Goal: Task Accomplishment & Management: Manage account settings

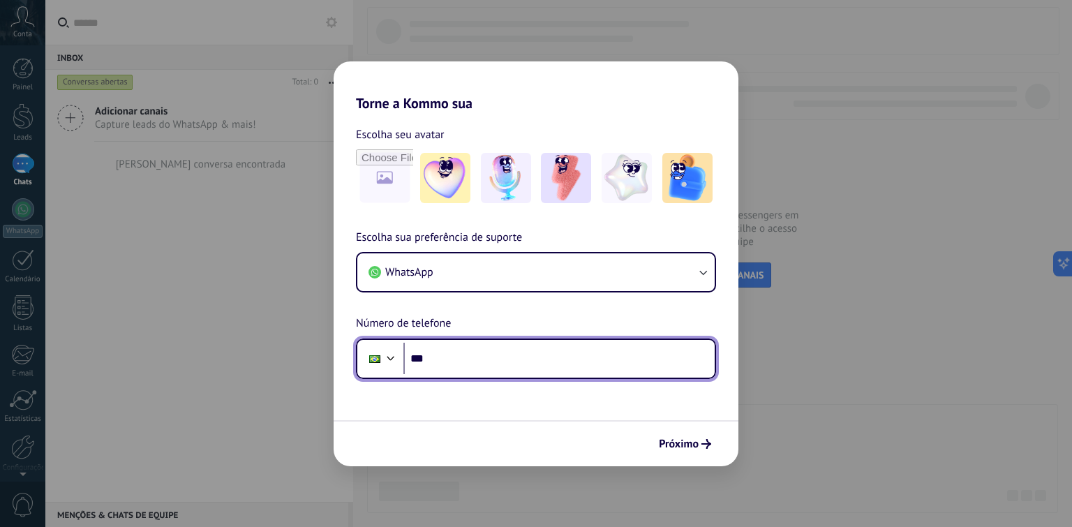
click at [481, 360] on input "***" at bounding box center [558, 359] width 311 height 32
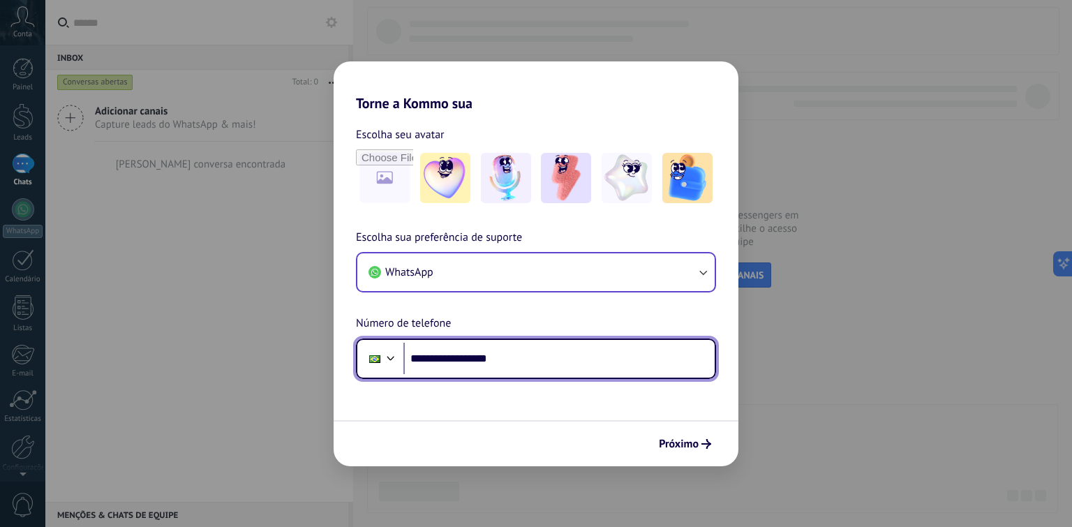
type input "**********"
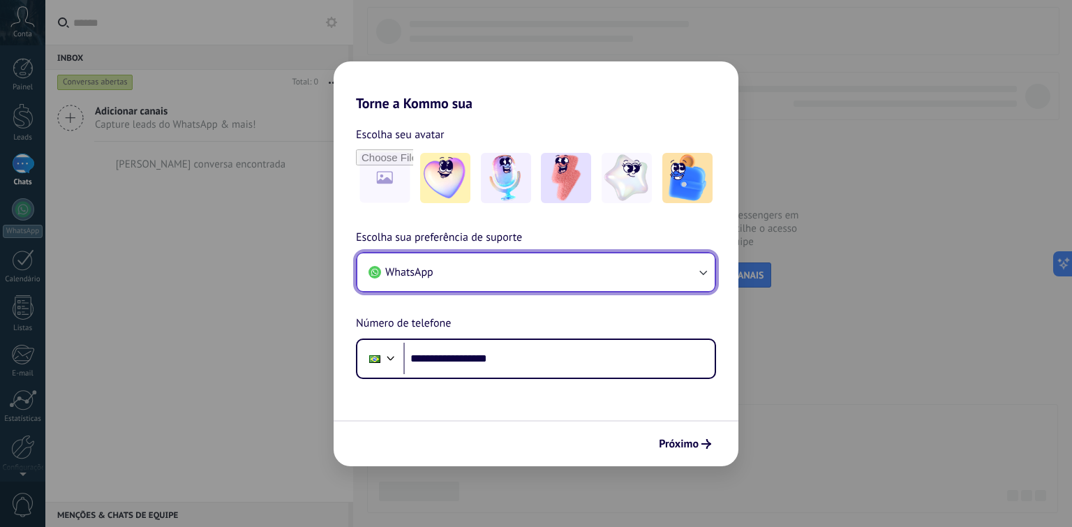
click at [701, 273] on icon "button" at bounding box center [703, 272] width 14 height 14
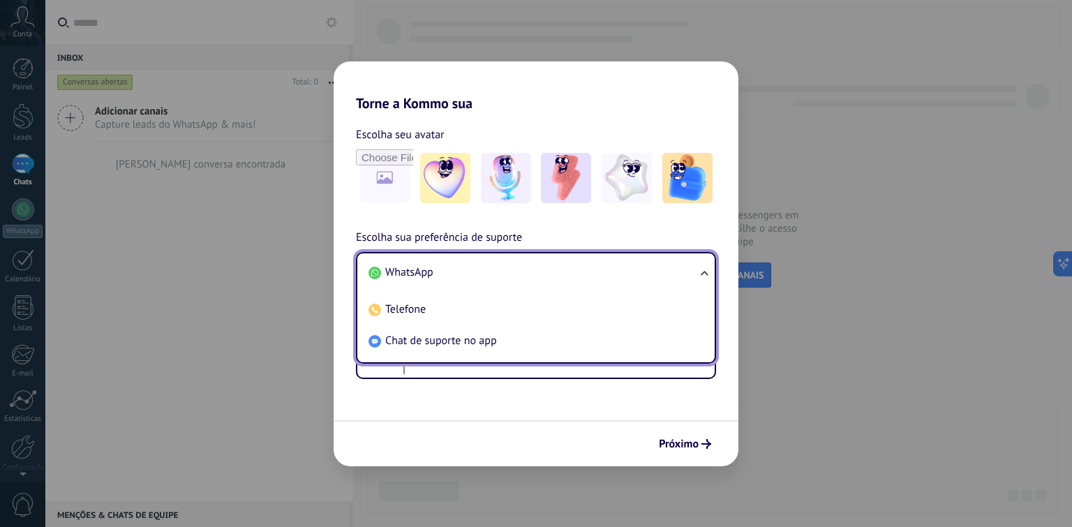
click at [432, 272] on span "WhatsApp" at bounding box center [409, 272] width 48 height 14
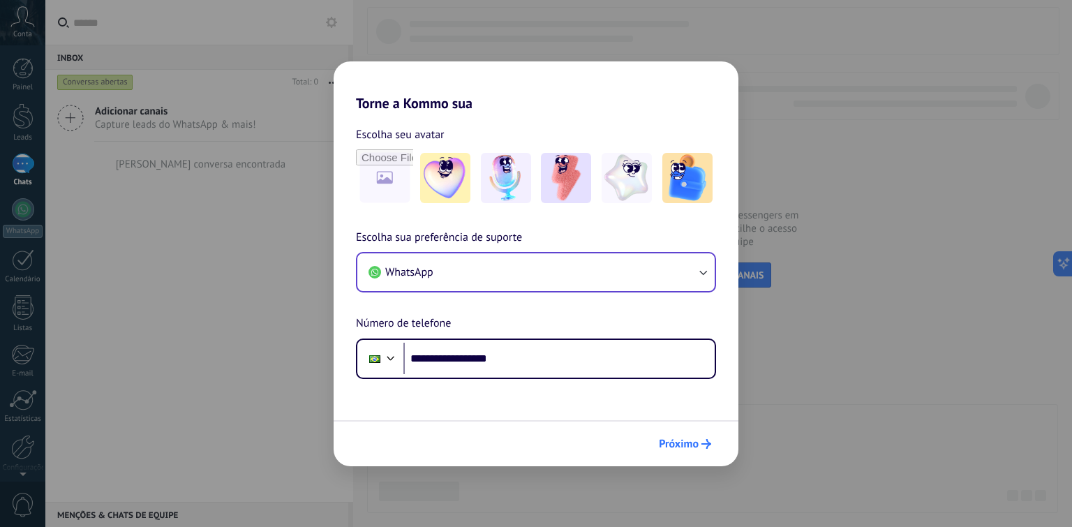
click at [694, 442] on span "Próximo" at bounding box center [679, 444] width 40 height 10
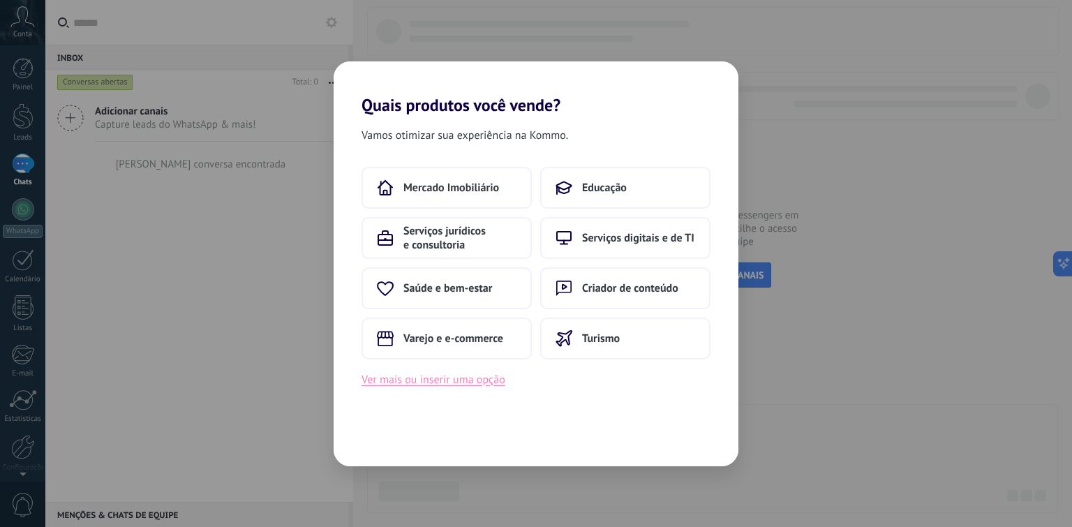
click at [469, 380] on button "Ver mais ou inserir uma opção" at bounding box center [433, 379] width 144 height 18
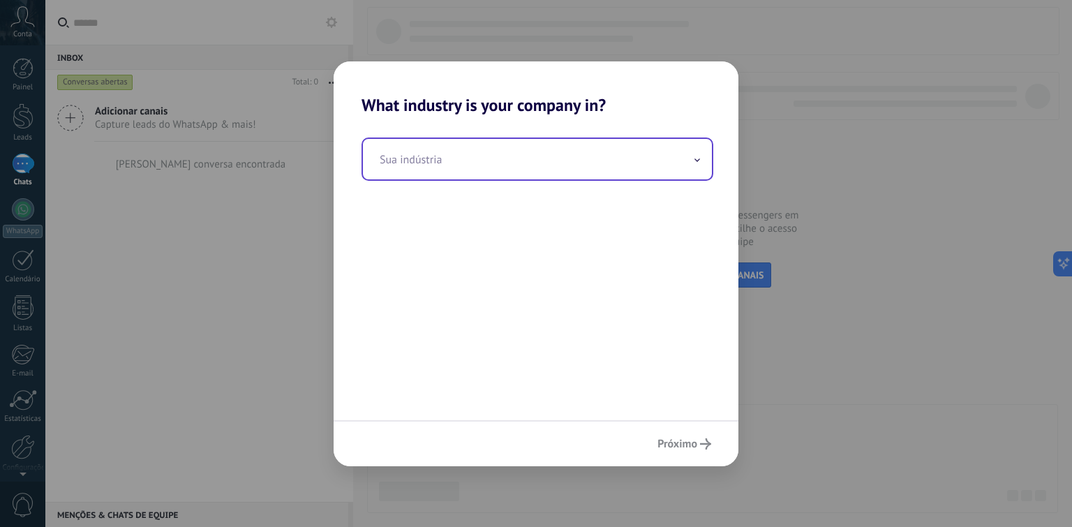
click at [486, 166] on input "text" at bounding box center [537, 159] width 349 height 40
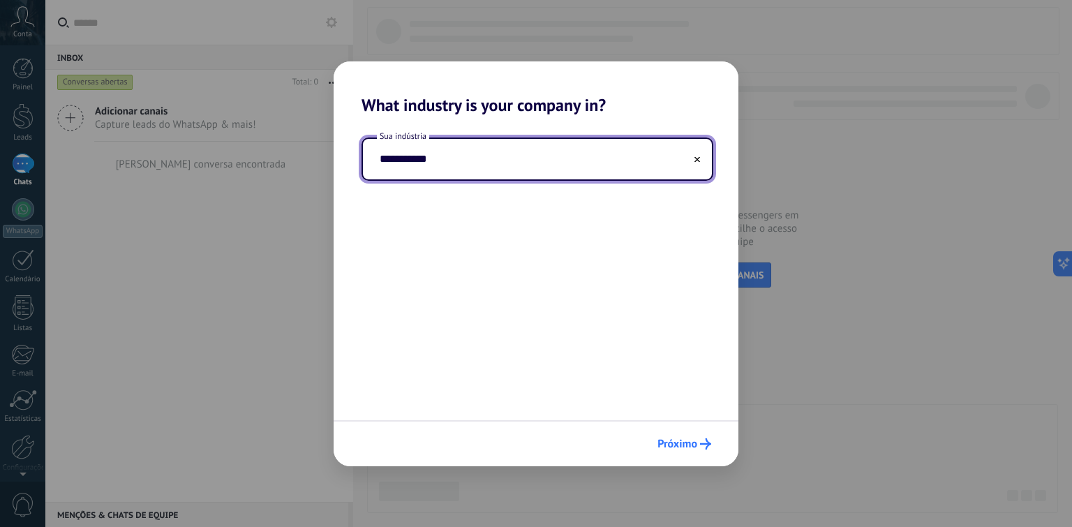
type input "**********"
click at [674, 445] on span "Próximo" at bounding box center [677, 444] width 40 height 10
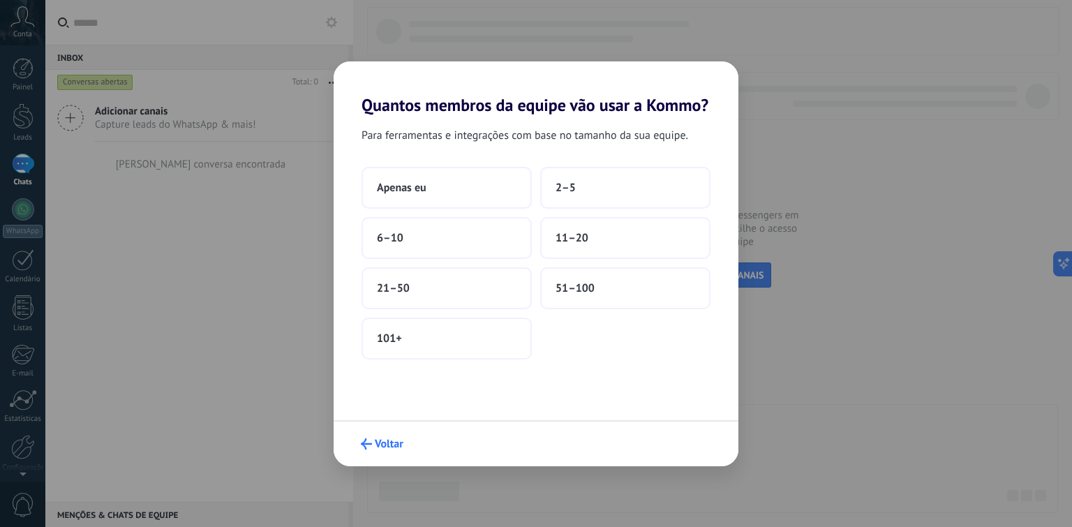
click at [380, 441] on span "Voltar" at bounding box center [389, 444] width 29 height 10
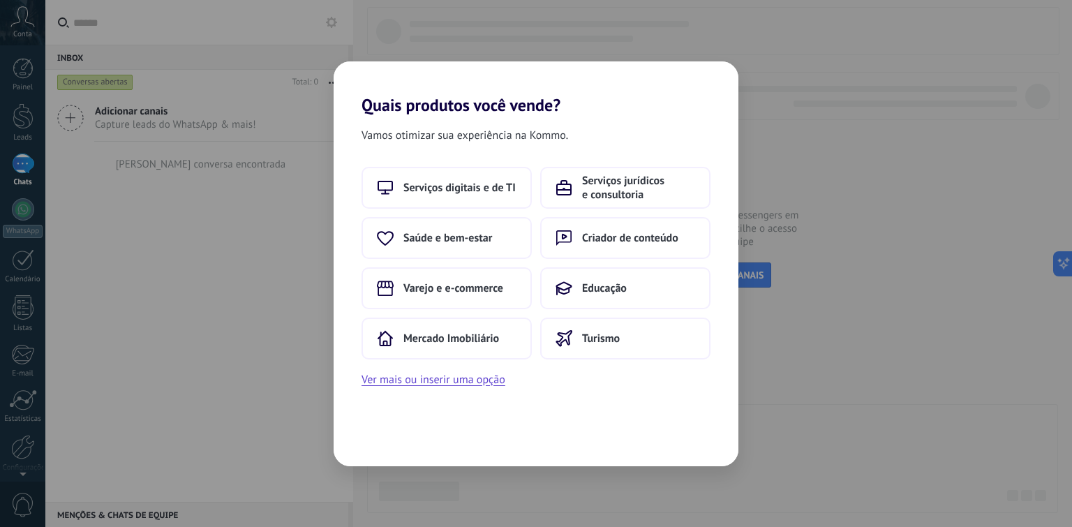
click at [267, 318] on div "Quais produtos você vende? Vamos otimizar sua experiência na Kommo. Serviços di…" at bounding box center [536, 263] width 1072 height 527
click at [263, 306] on div "Quais produtos você vende? Vamos otimizar sua experiência na Kommo. Serviços di…" at bounding box center [536, 263] width 1072 height 527
click at [415, 379] on button "Ver mais ou inserir uma opção" at bounding box center [433, 379] width 144 height 18
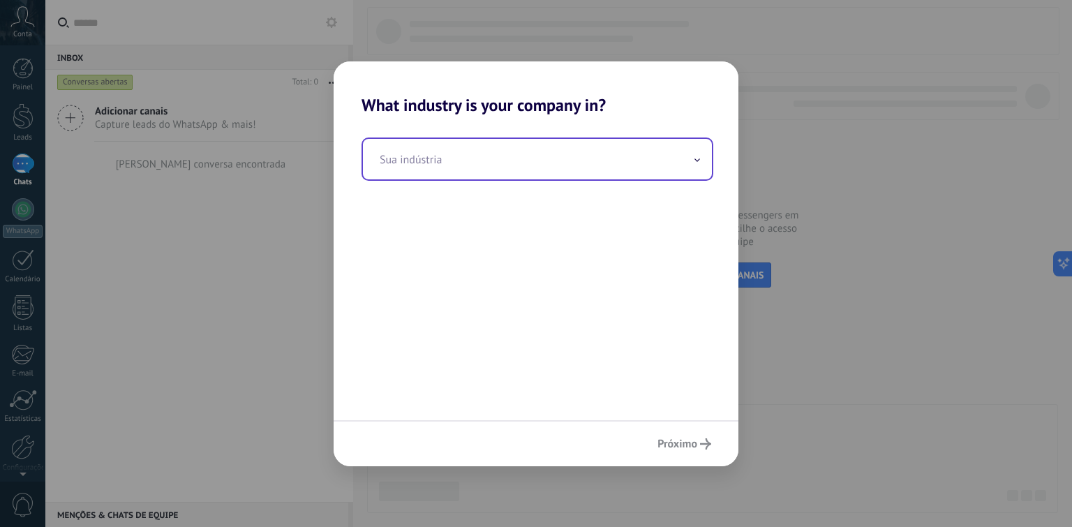
click at [494, 163] on input "text" at bounding box center [537, 159] width 349 height 40
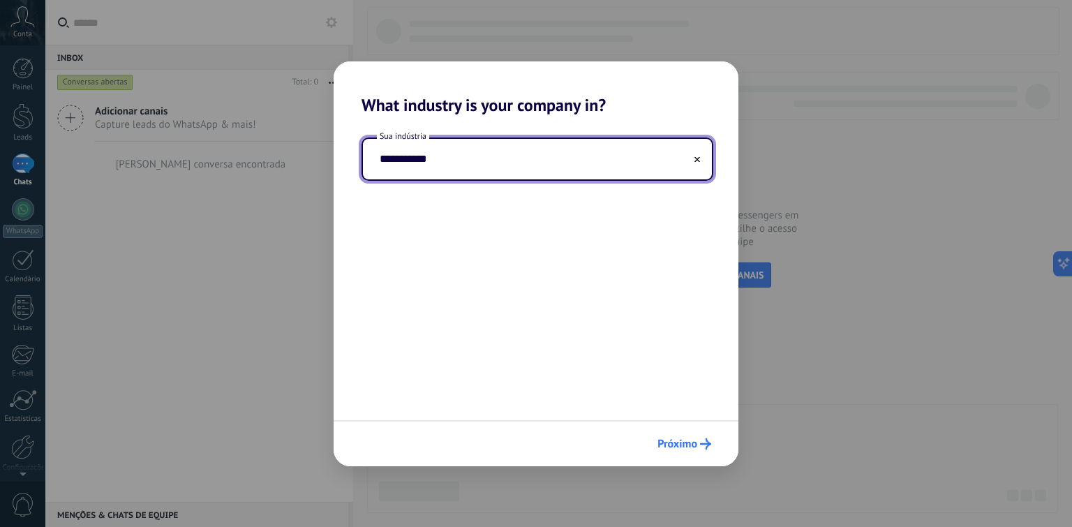
type input "**********"
click at [676, 445] on span "Próximo" at bounding box center [677, 444] width 40 height 10
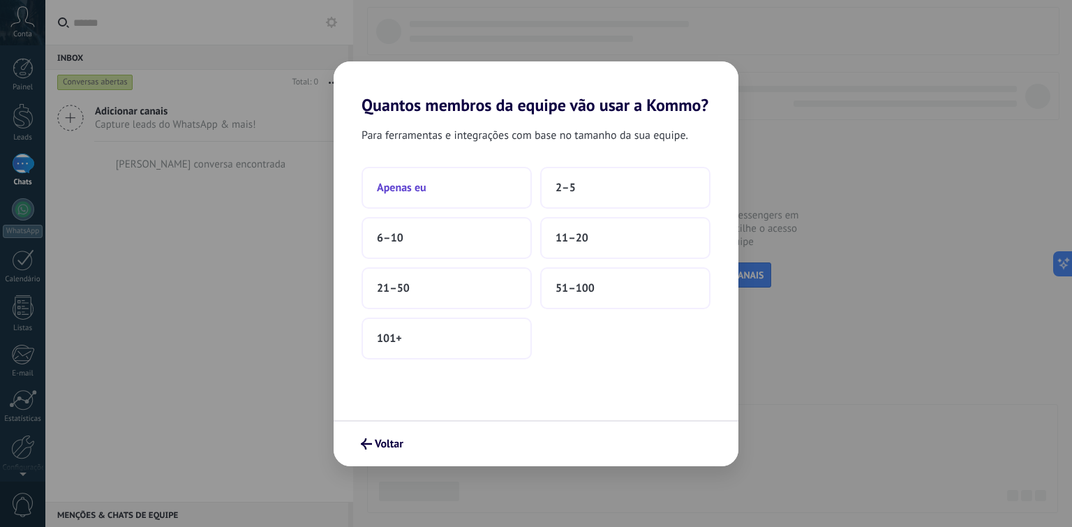
click at [390, 186] on span "Apenas eu" at bounding box center [402, 188] width 50 height 14
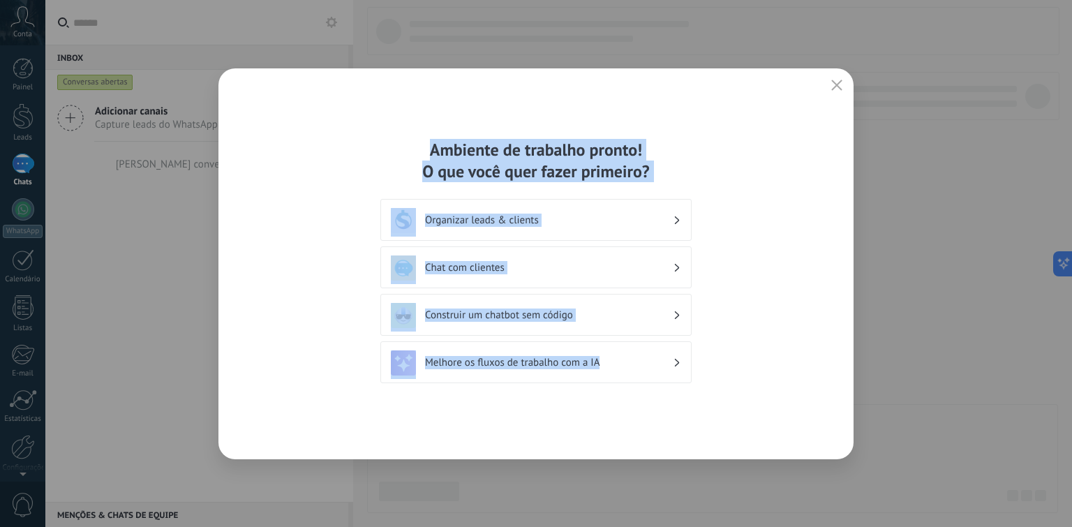
click at [792, 245] on div "Ambiente de trabalho pronto! O que você quer fazer primeiro? Organizar leads & …" at bounding box center [535, 263] width 635 height 391
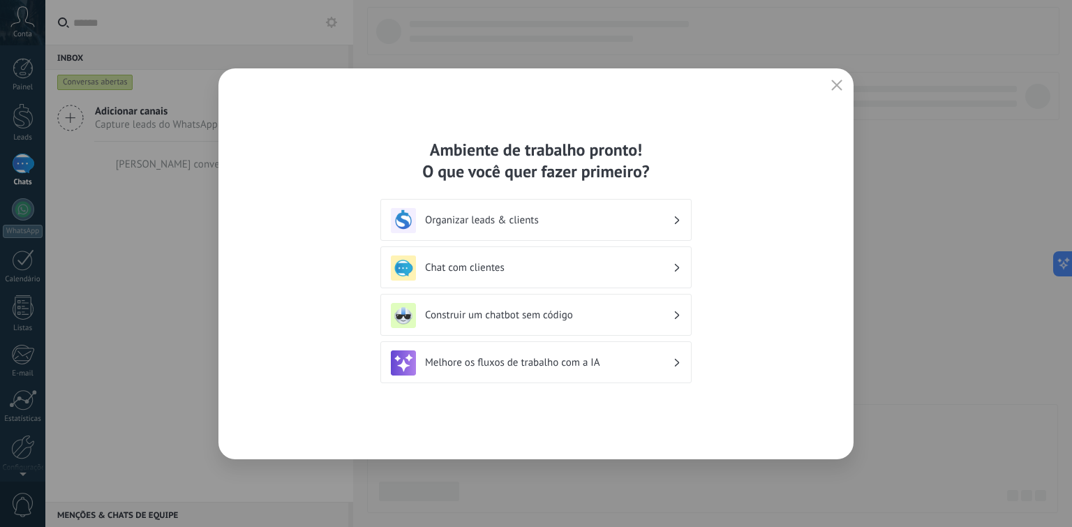
click at [839, 77] on button "button" at bounding box center [836, 86] width 18 height 20
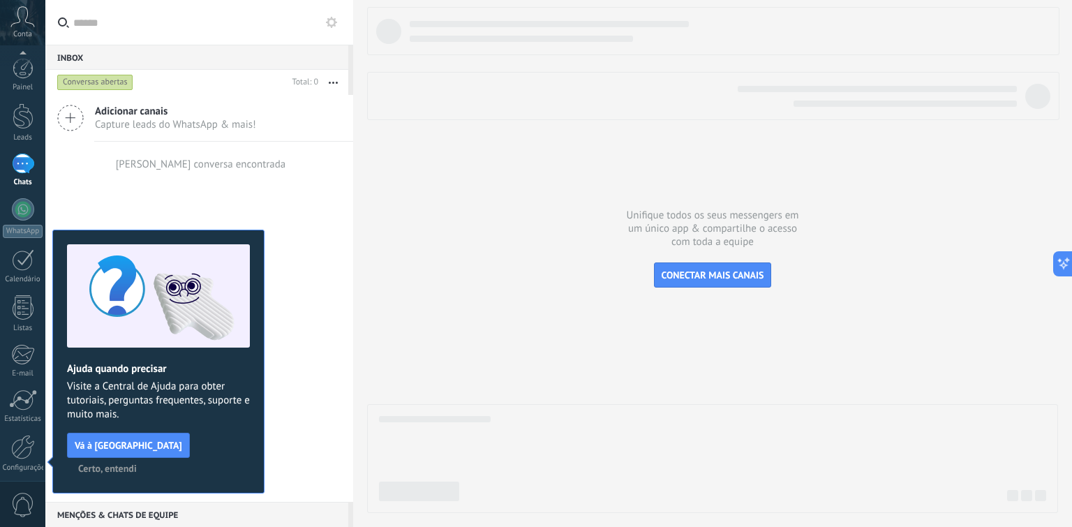
scroll to position [53, 0]
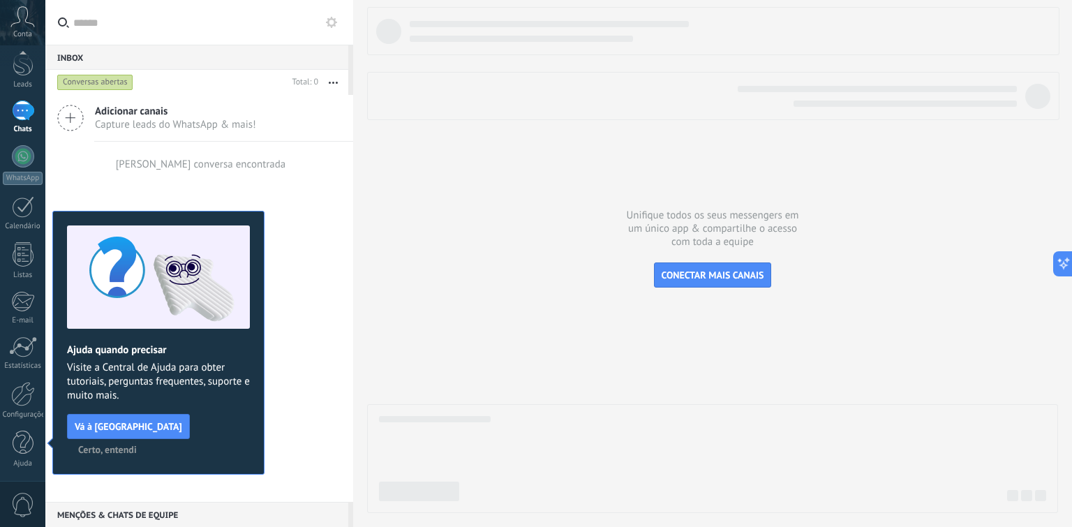
click at [20, 21] on icon at bounding box center [22, 16] width 24 height 21
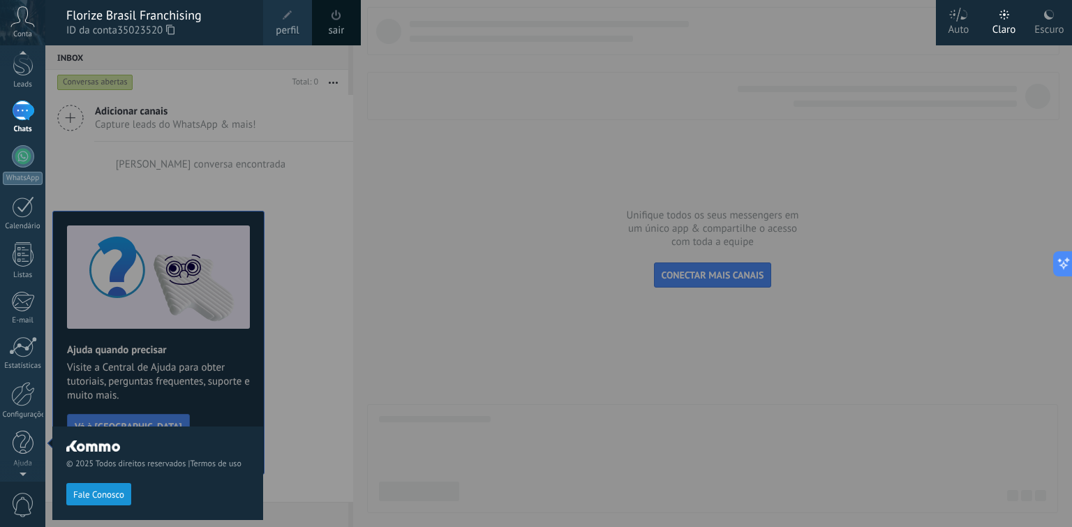
scroll to position [0, 0]
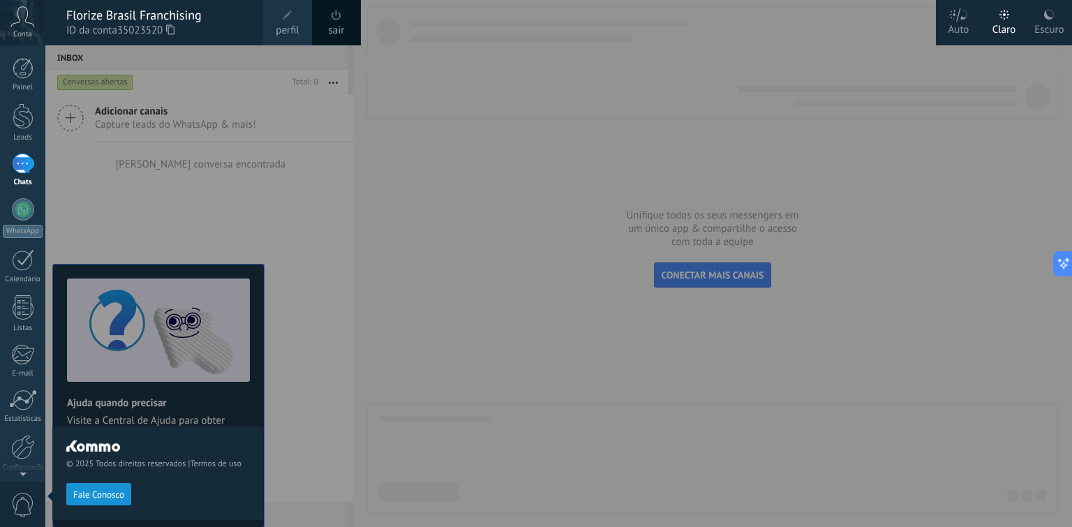
click at [315, 258] on div at bounding box center [581, 263] width 1072 height 527
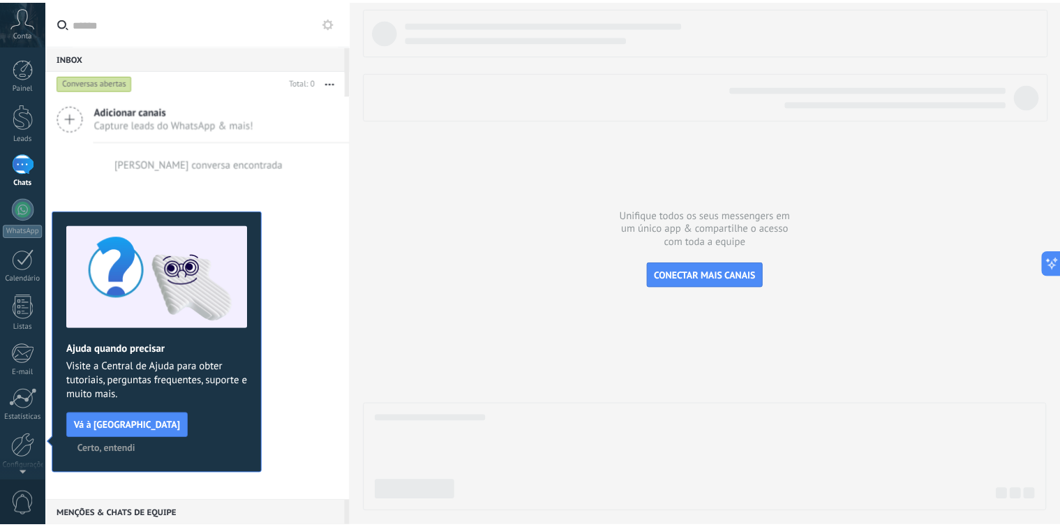
scroll to position [53, 0]
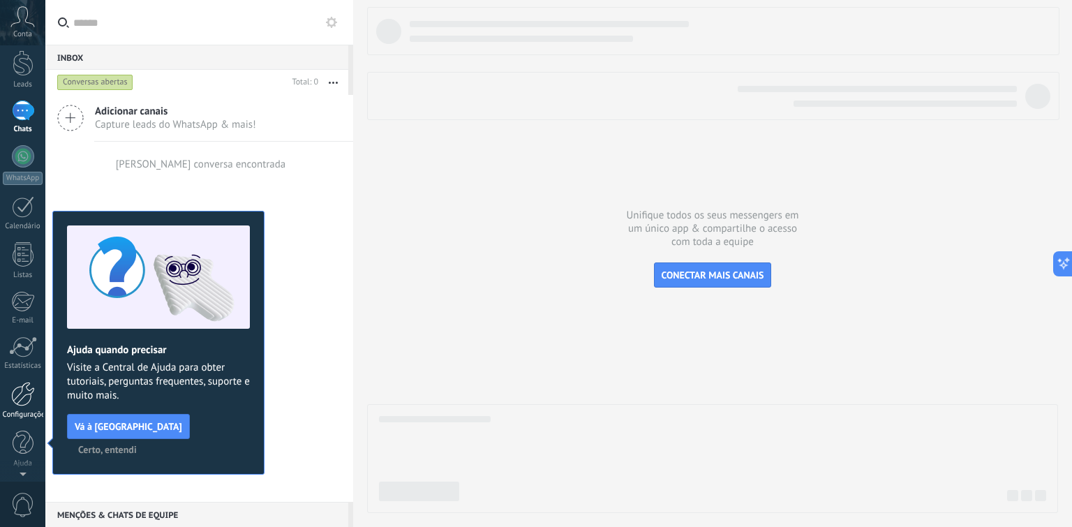
click at [22, 395] on div at bounding box center [23, 394] width 24 height 24
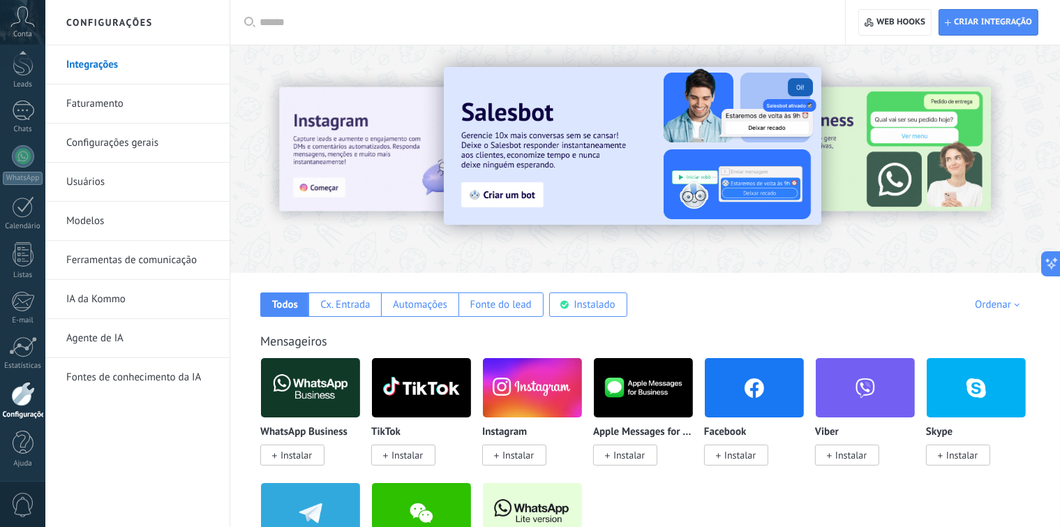
click at [100, 100] on link "Faturamento" at bounding box center [140, 103] width 149 height 39
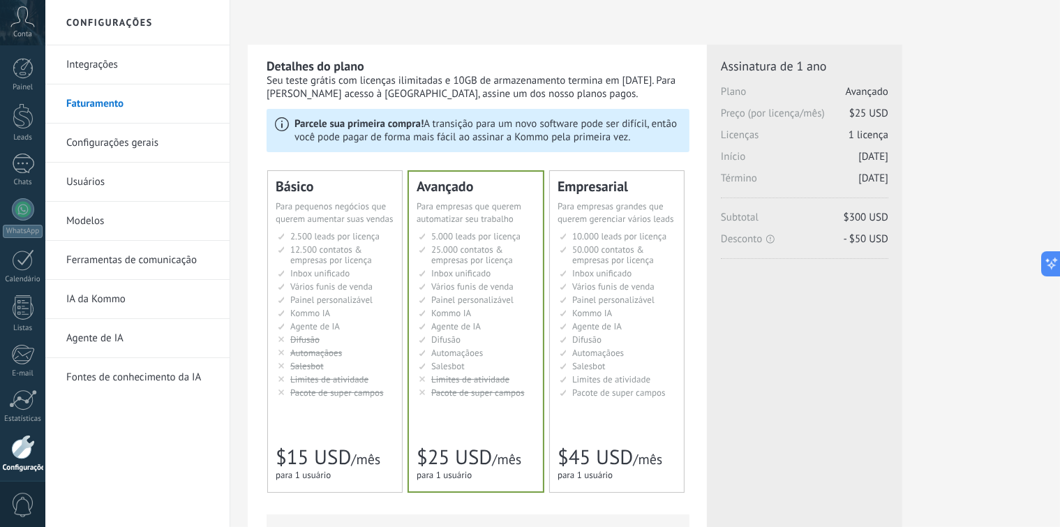
click at [127, 140] on link "Configurações gerais" at bounding box center [140, 142] width 149 height 39
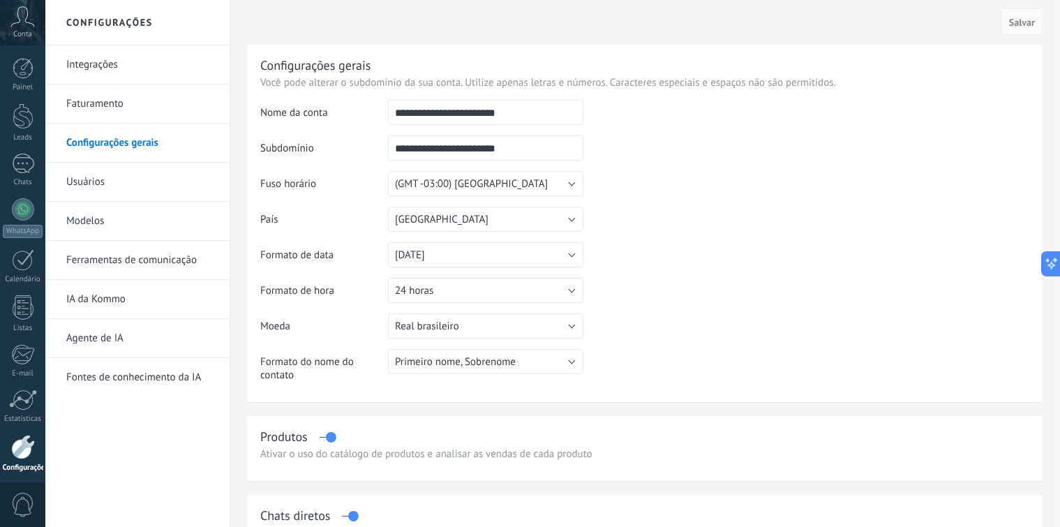
click at [89, 178] on link "Usuários" at bounding box center [140, 182] width 149 height 39
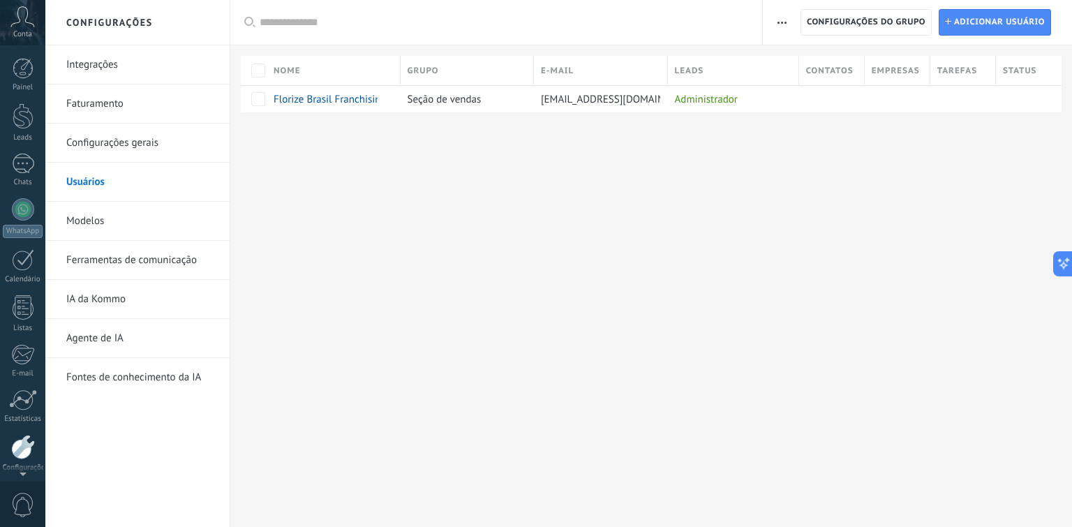
scroll to position [53, 0]
click at [24, 23] on icon at bounding box center [22, 16] width 24 height 21
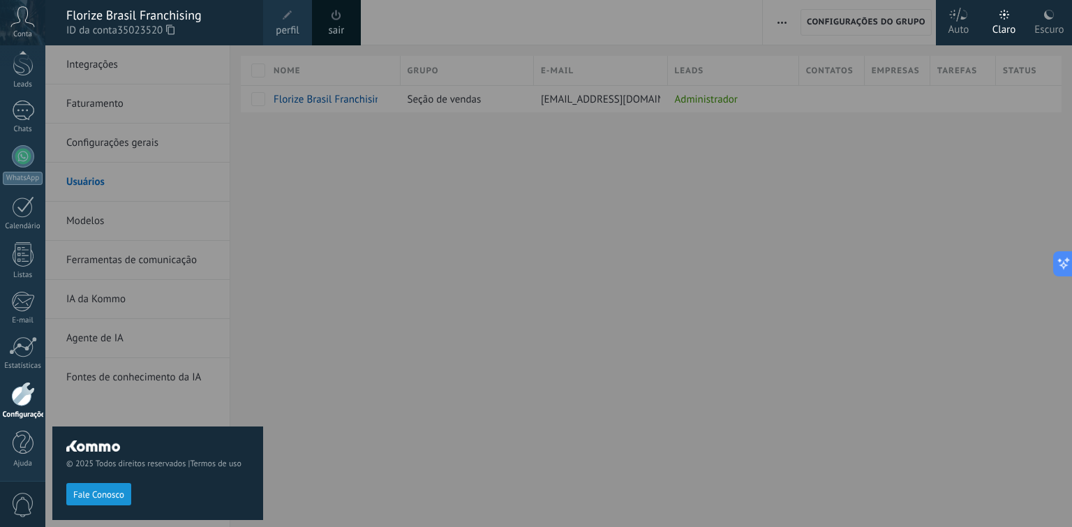
click at [338, 20] on span at bounding box center [336, 15] width 15 height 15
